Goal: Information Seeking & Learning: Find specific fact

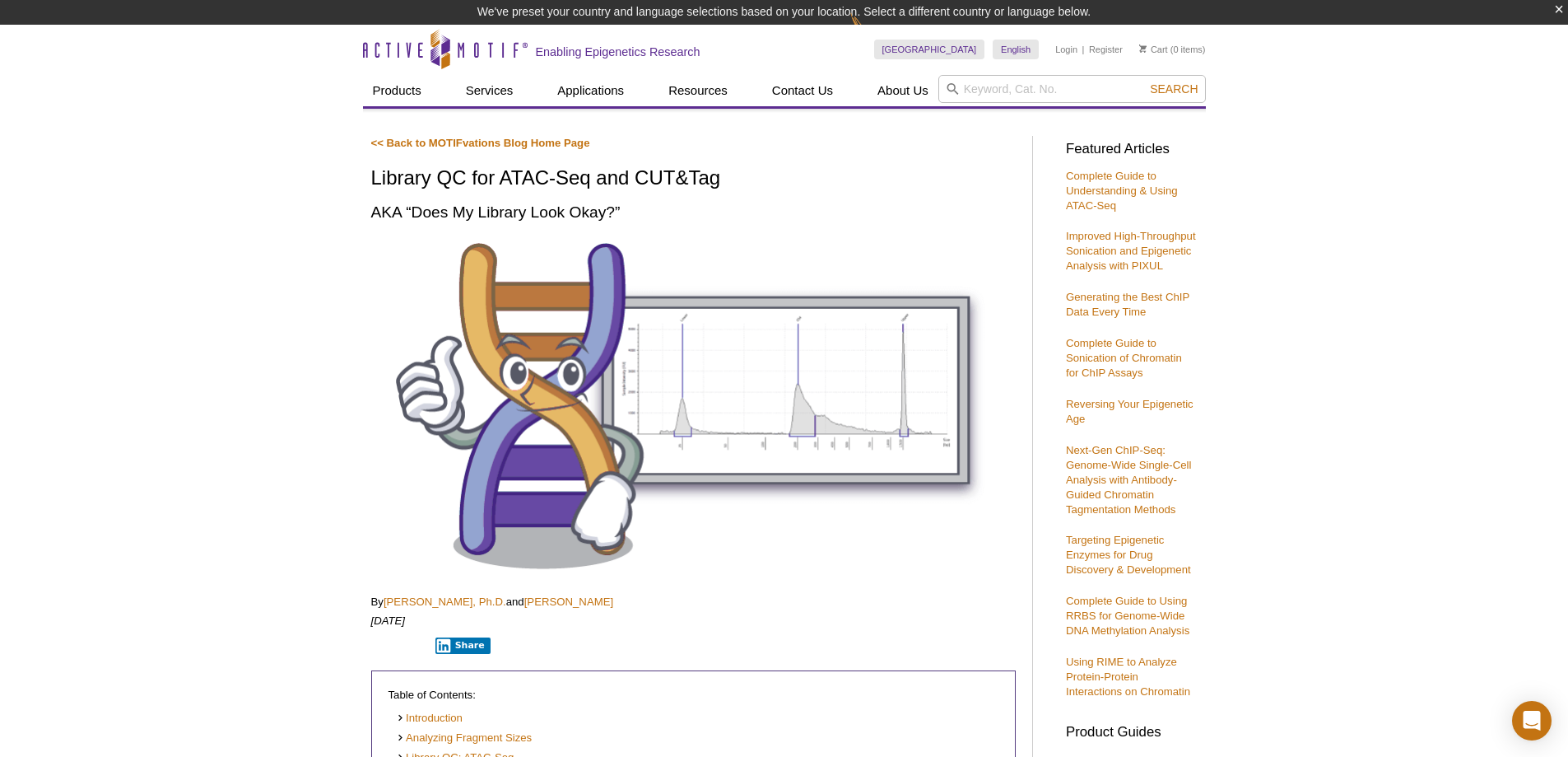
click at [1122, 191] on link "Complete Guide to Understanding & Using ATAC-Seq" at bounding box center [1122, 191] width 112 height 42
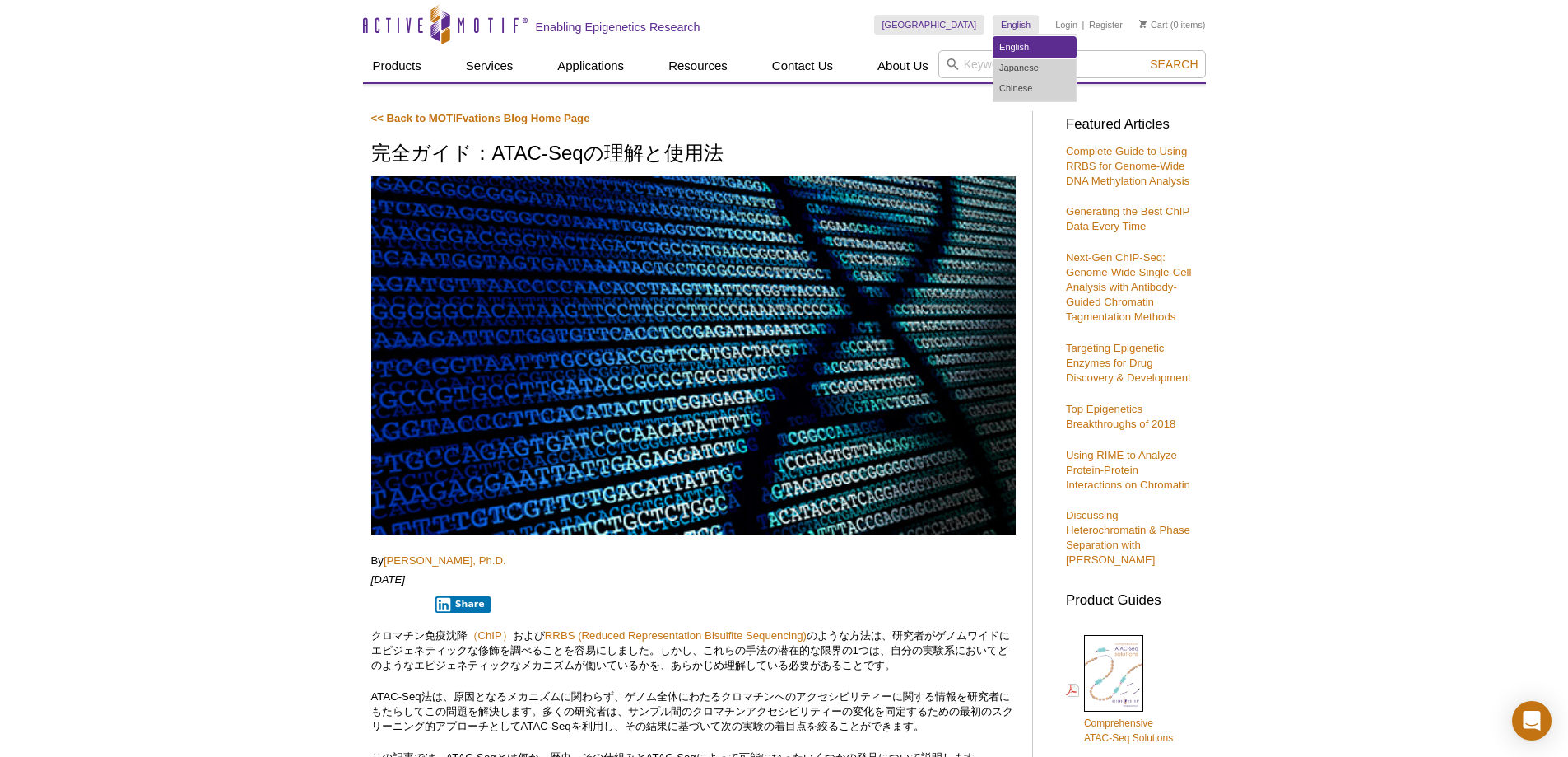
click at [1012, 50] on link "English" at bounding box center [1034, 47] width 82 height 20
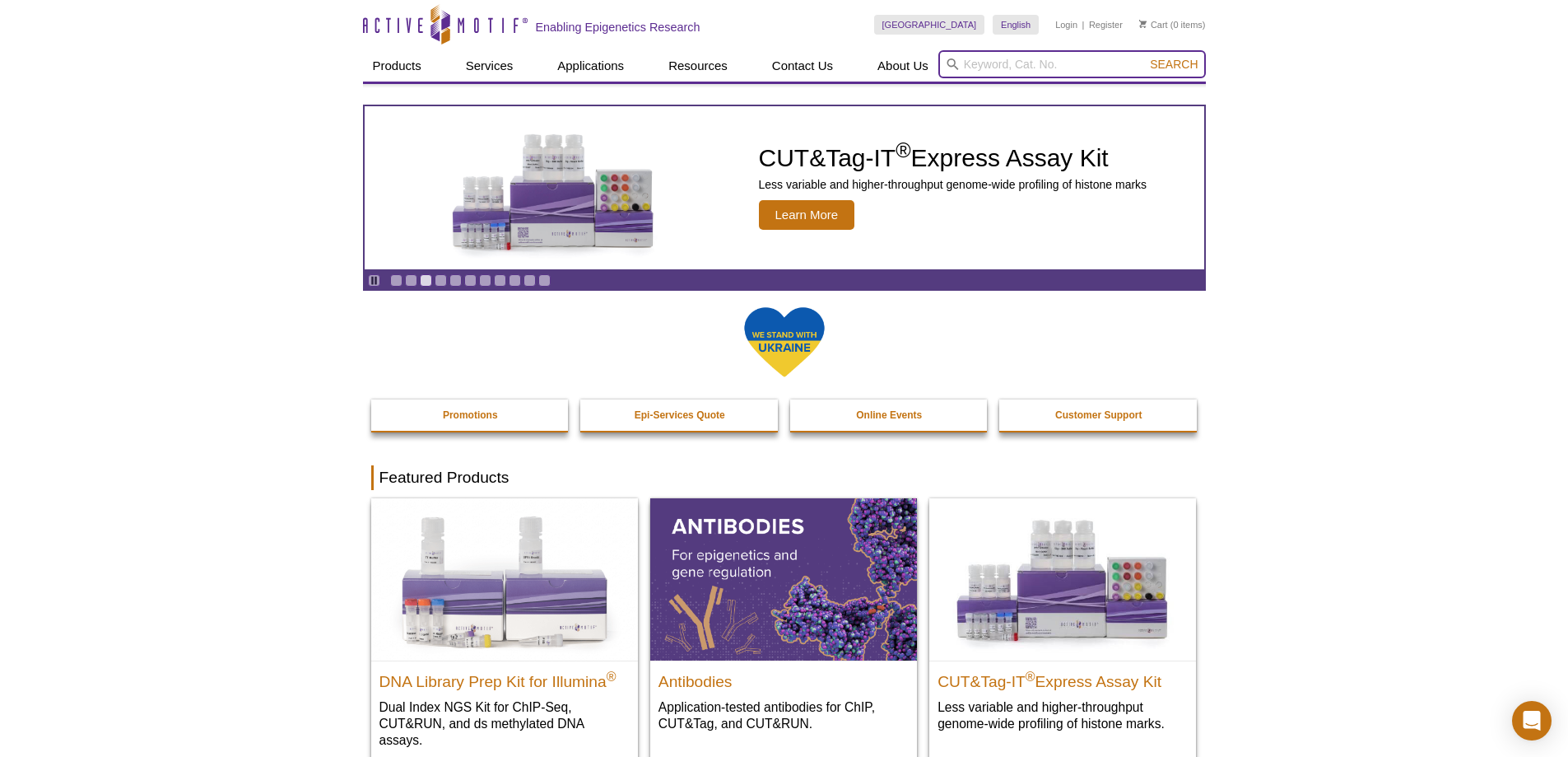
click at [966, 53] on input "search" at bounding box center [1071, 63] width 267 height 28
type input "atac"
click at [1145, 57] on button "Search" at bounding box center [1173, 63] width 57 height 14
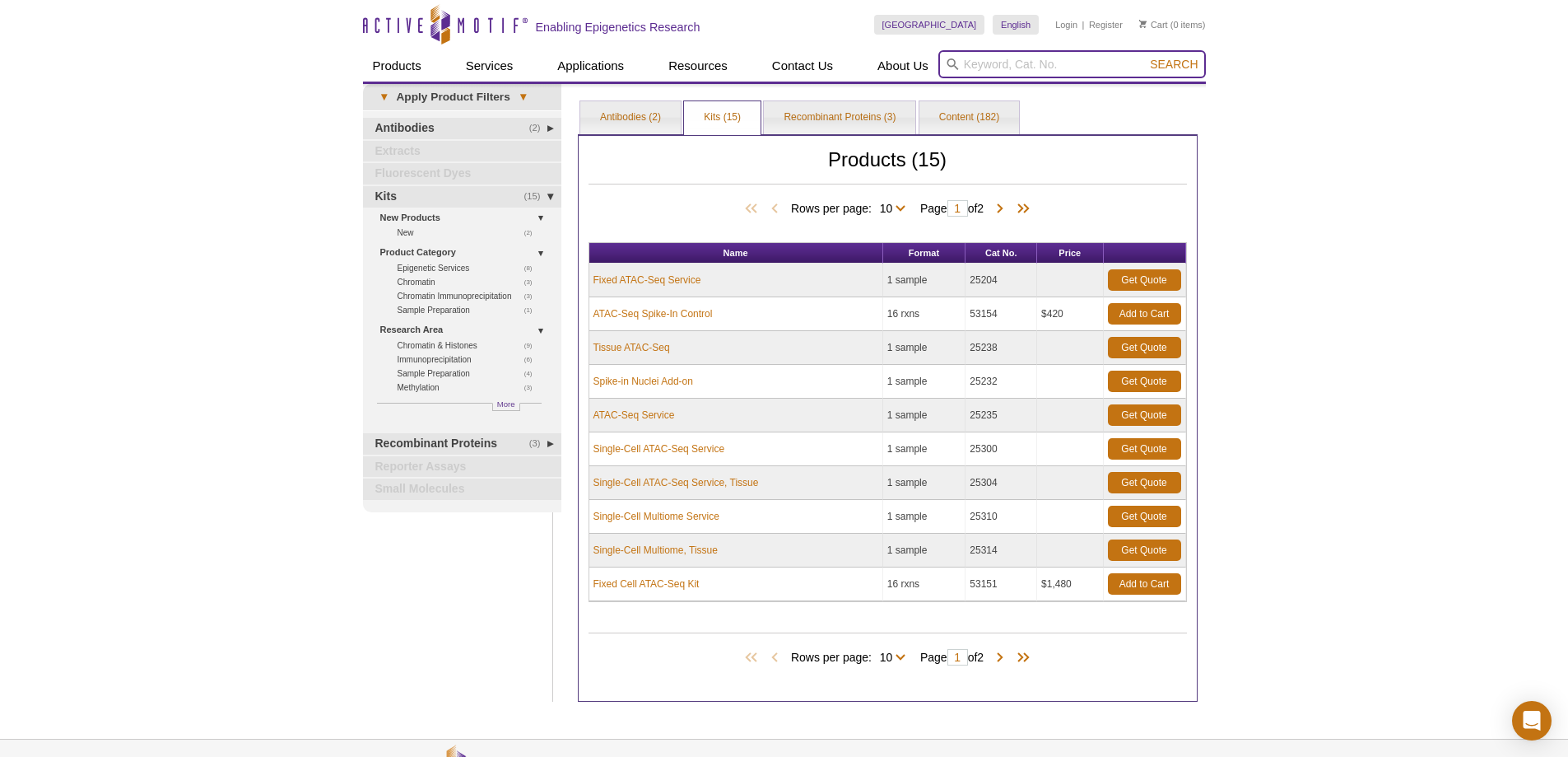
click at [990, 69] on input "search" at bounding box center [1071, 63] width 267 height 28
paste input "53156"
type input "53156"
click at [1145, 57] on button "Search" at bounding box center [1173, 63] width 57 height 14
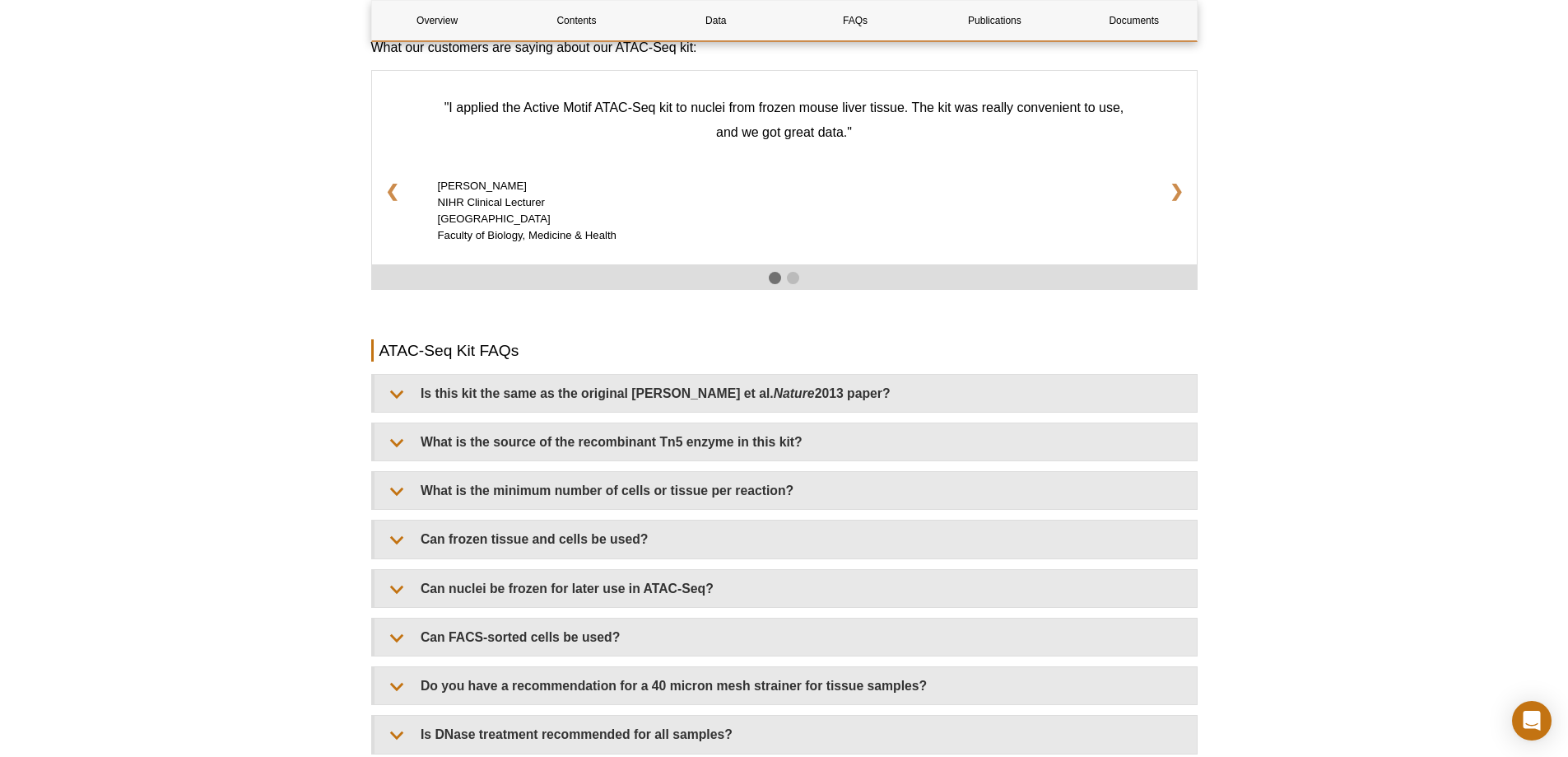
scroll to position [2305, 0]
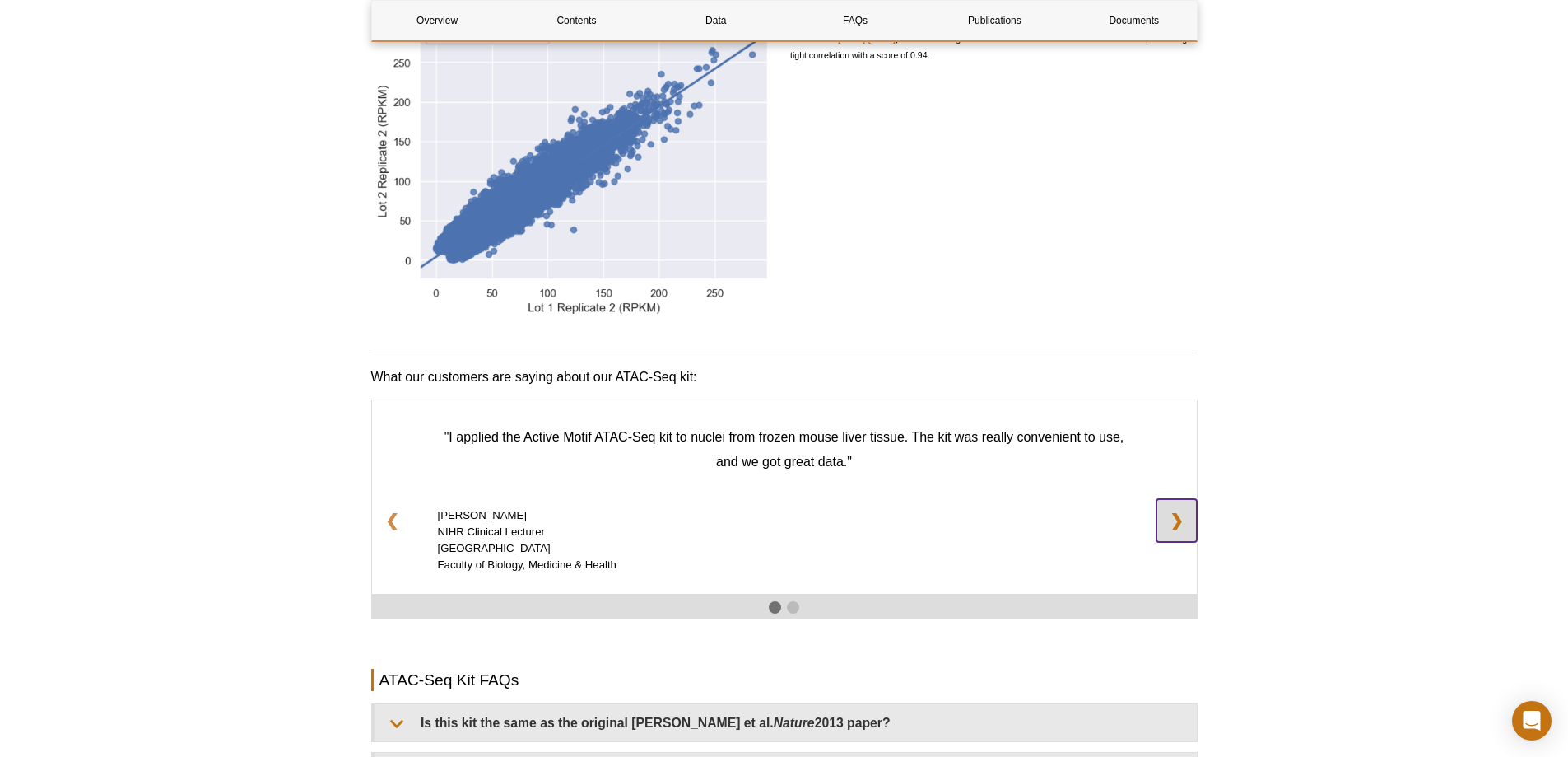
click at [1172, 513] on link "❯" at bounding box center [1176, 520] width 40 height 43
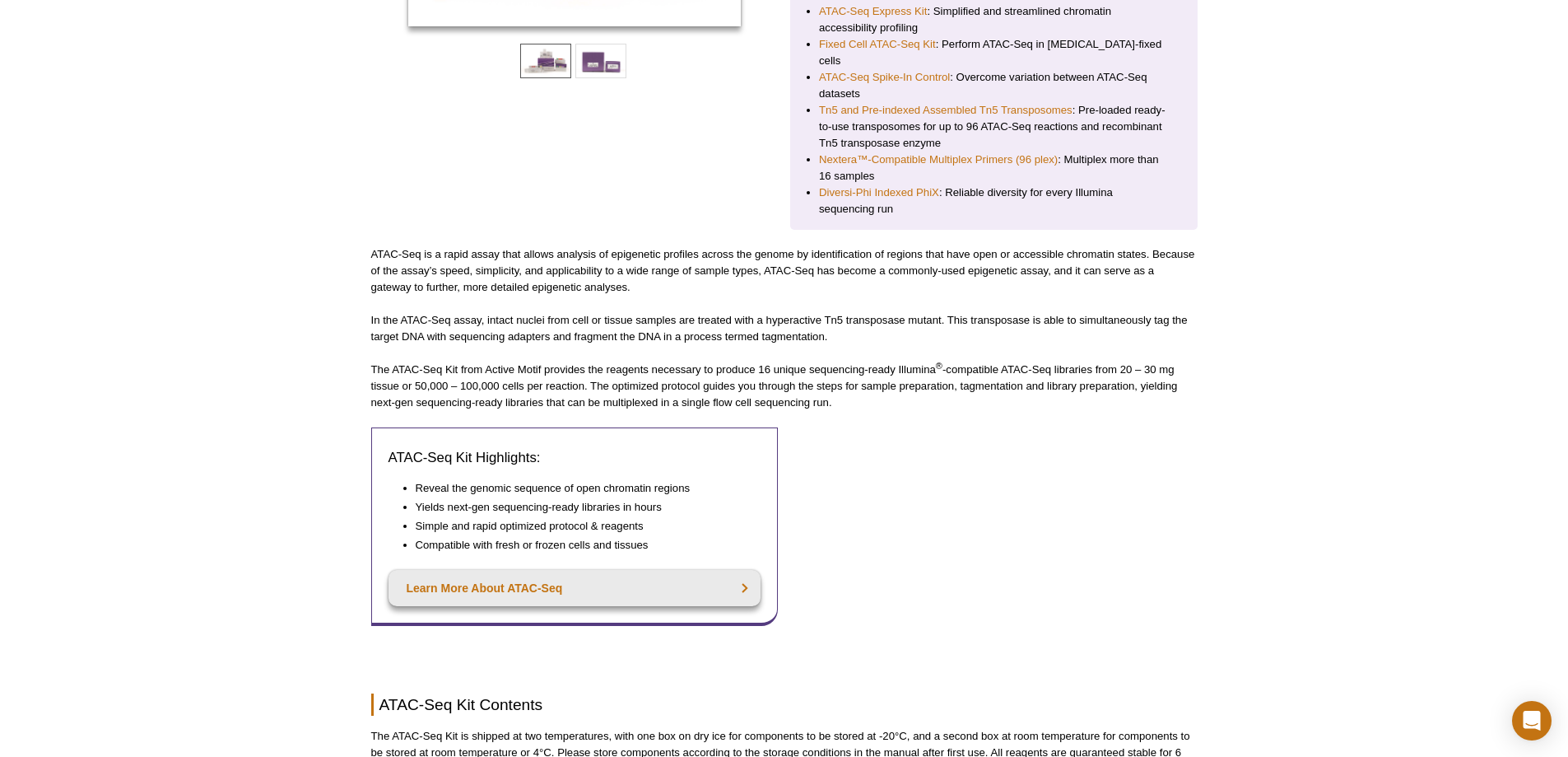
scroll to position [0, 0]
